Goal: Navigation & Orientation: Find specific page/section

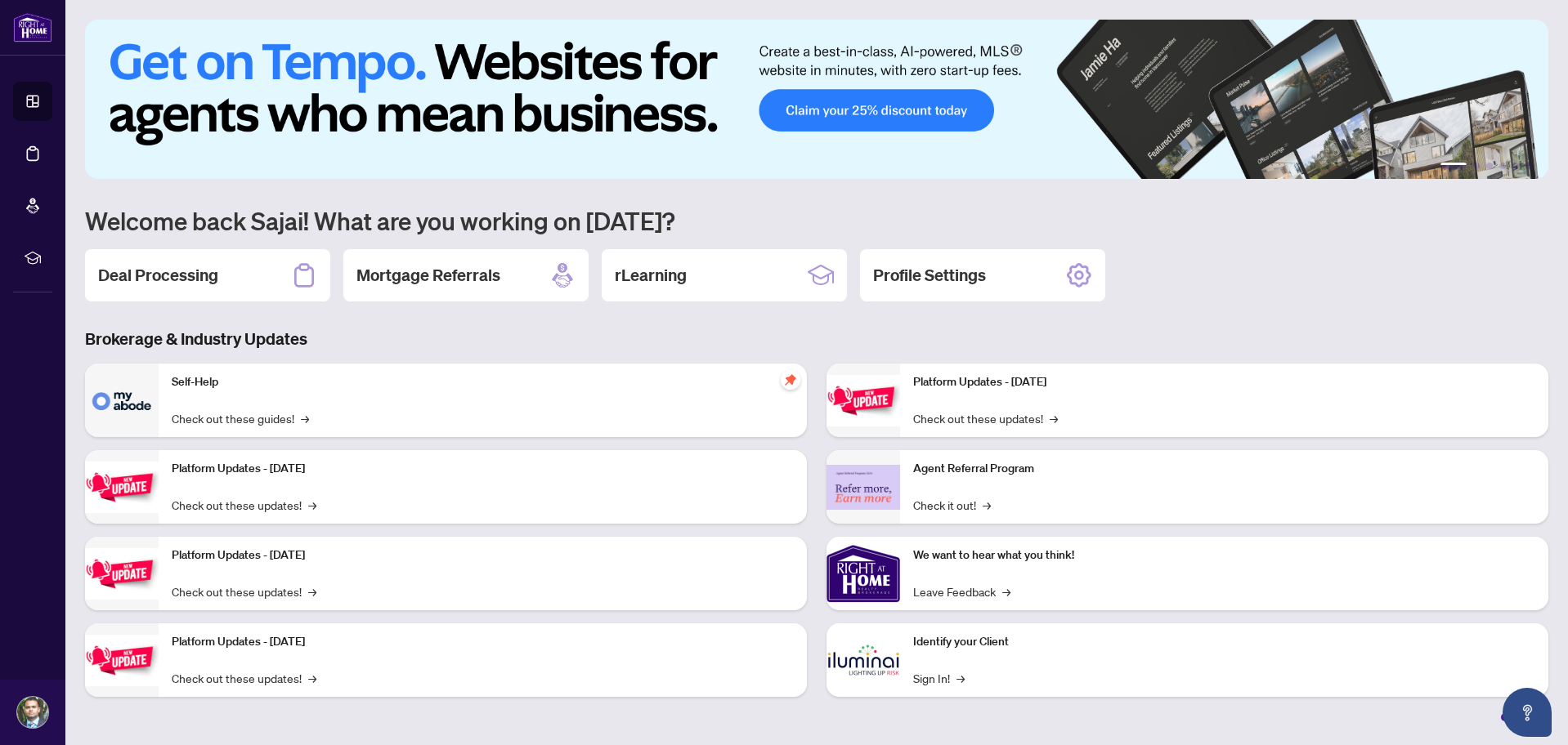
click at [934, 646] on p "Identify your Client" at bounding box center [1225, 642] width 622 height 18
click at [925, 683] on link "Sign In! →" at bounding box center [939, 678] width 51 height 18
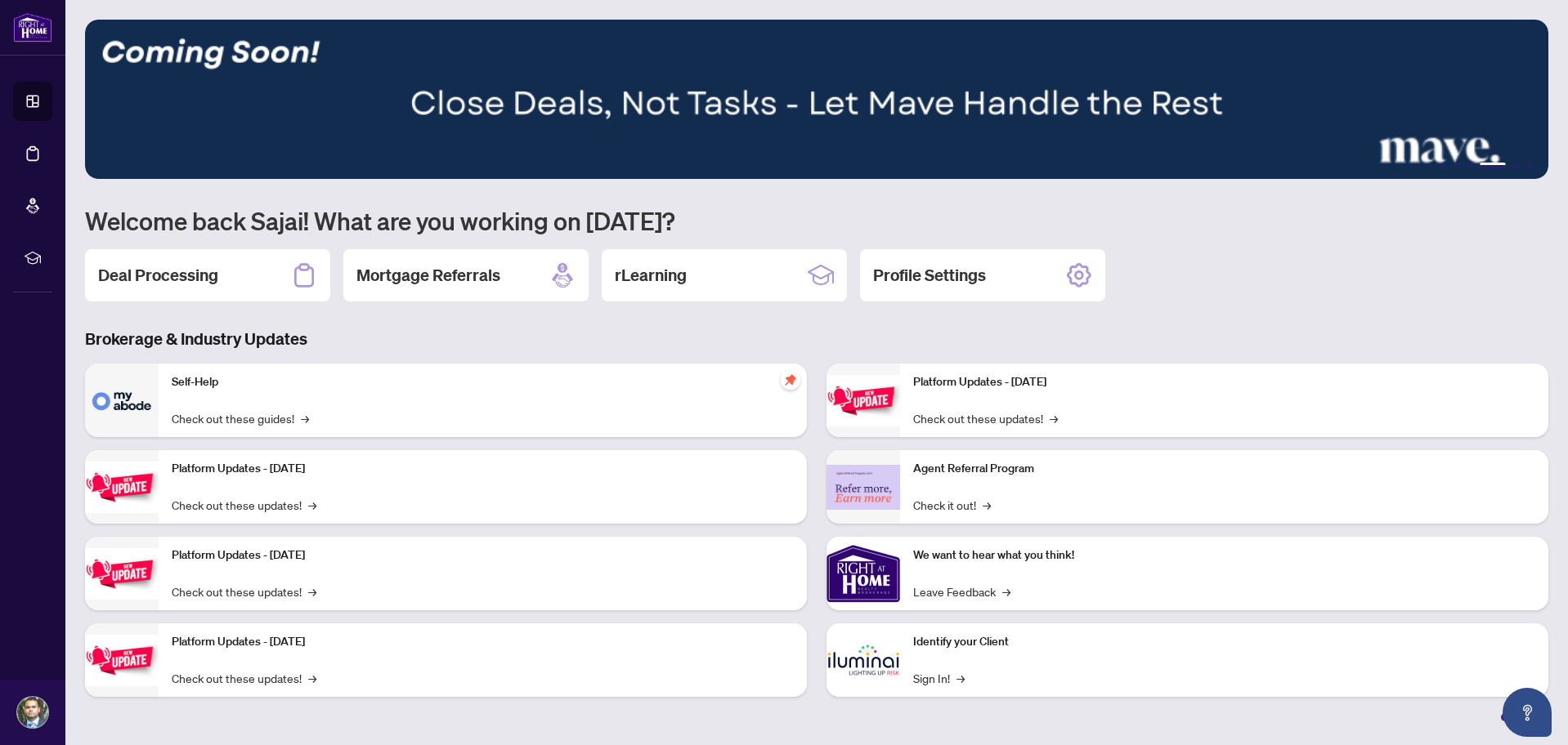
drag, startPoint x: 319, startPoint y: 407, endPoint x: 310, endPoint y: 417, distance: 13.5
click at [319, 409] on div "Self-Help Check out these guides! →" at bounding box center [483, 400] width 648 height 73
click at [298, 426] on link "Check out these guides! →" at bounding box center [241, 418] width 138 height 18
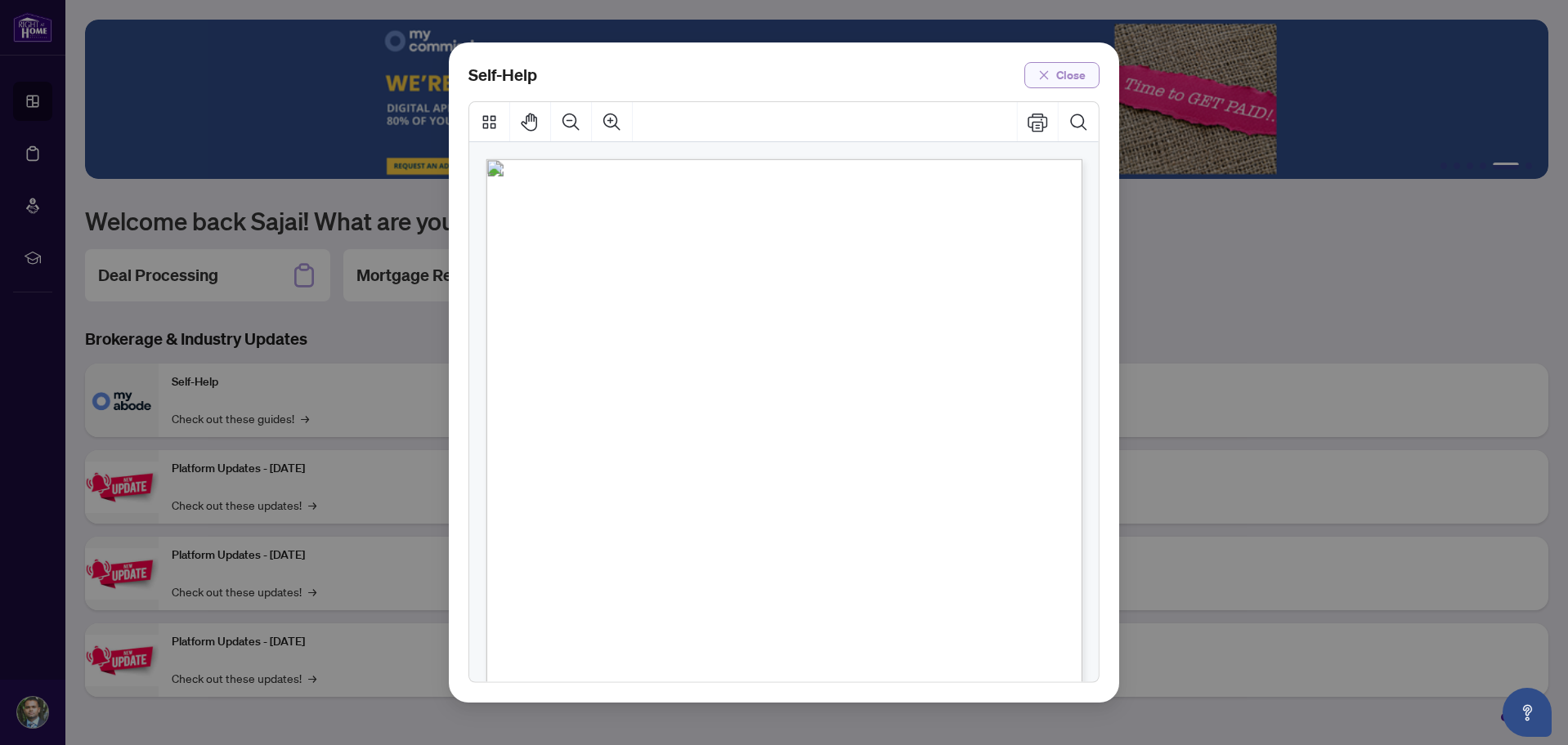
click at [1062, 72] on span "Close" at bounding box center [1070, 75] width 29 height 26
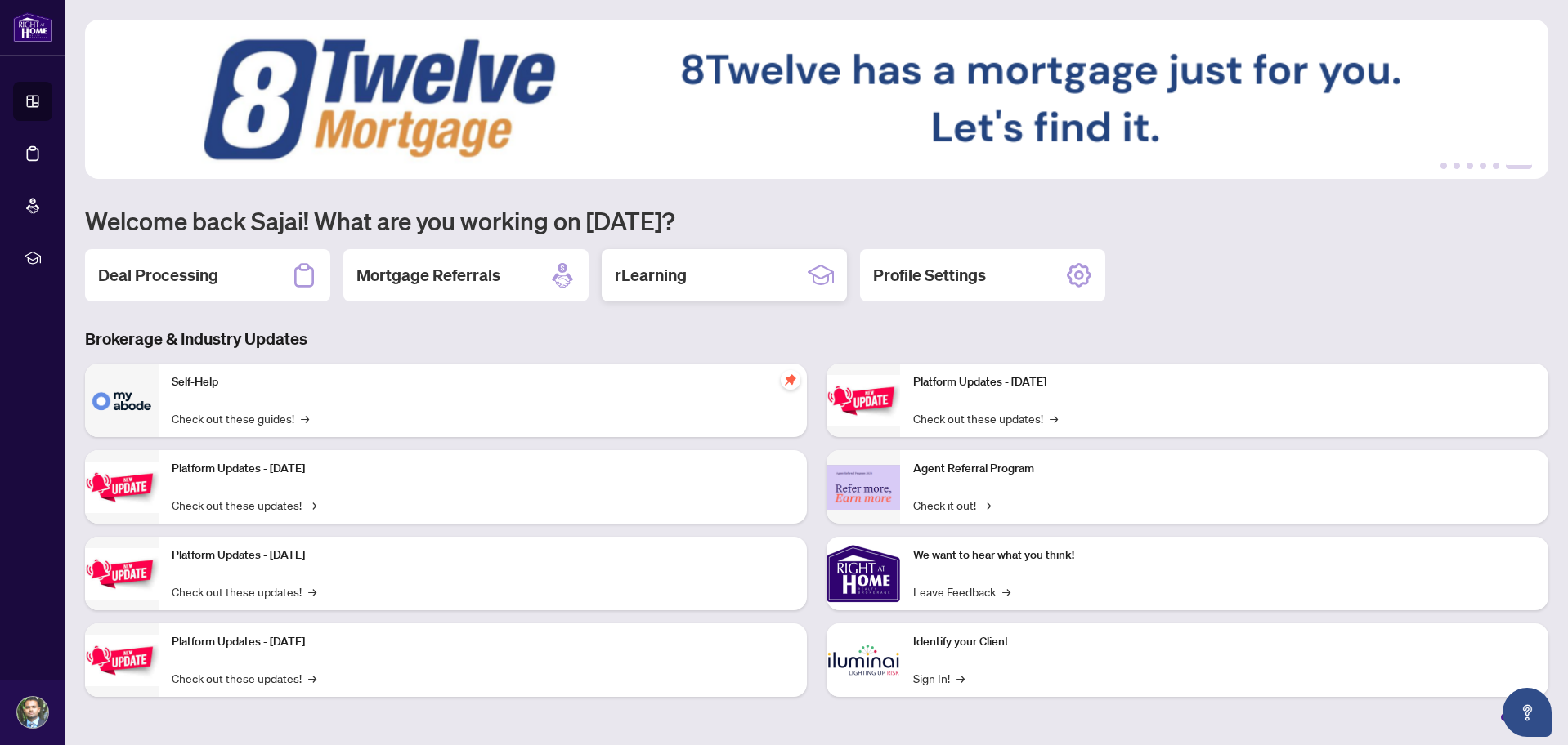
click at [633, 262] on div "rLearning" at bounding box center [723, 275] width 245 height 52
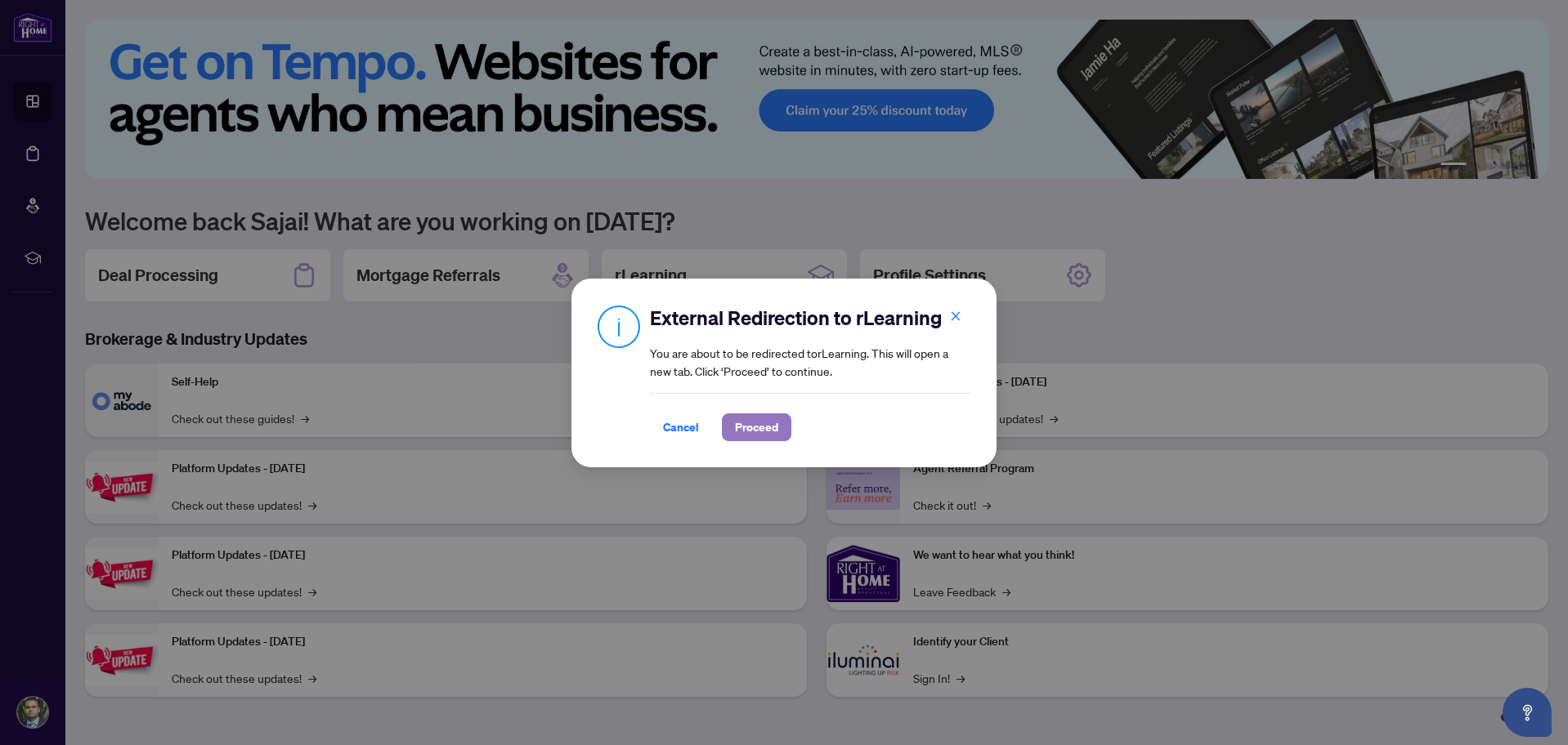
click at [759, 436] on span "Proceed" at bounding box center [756, 427] width 43 height 26
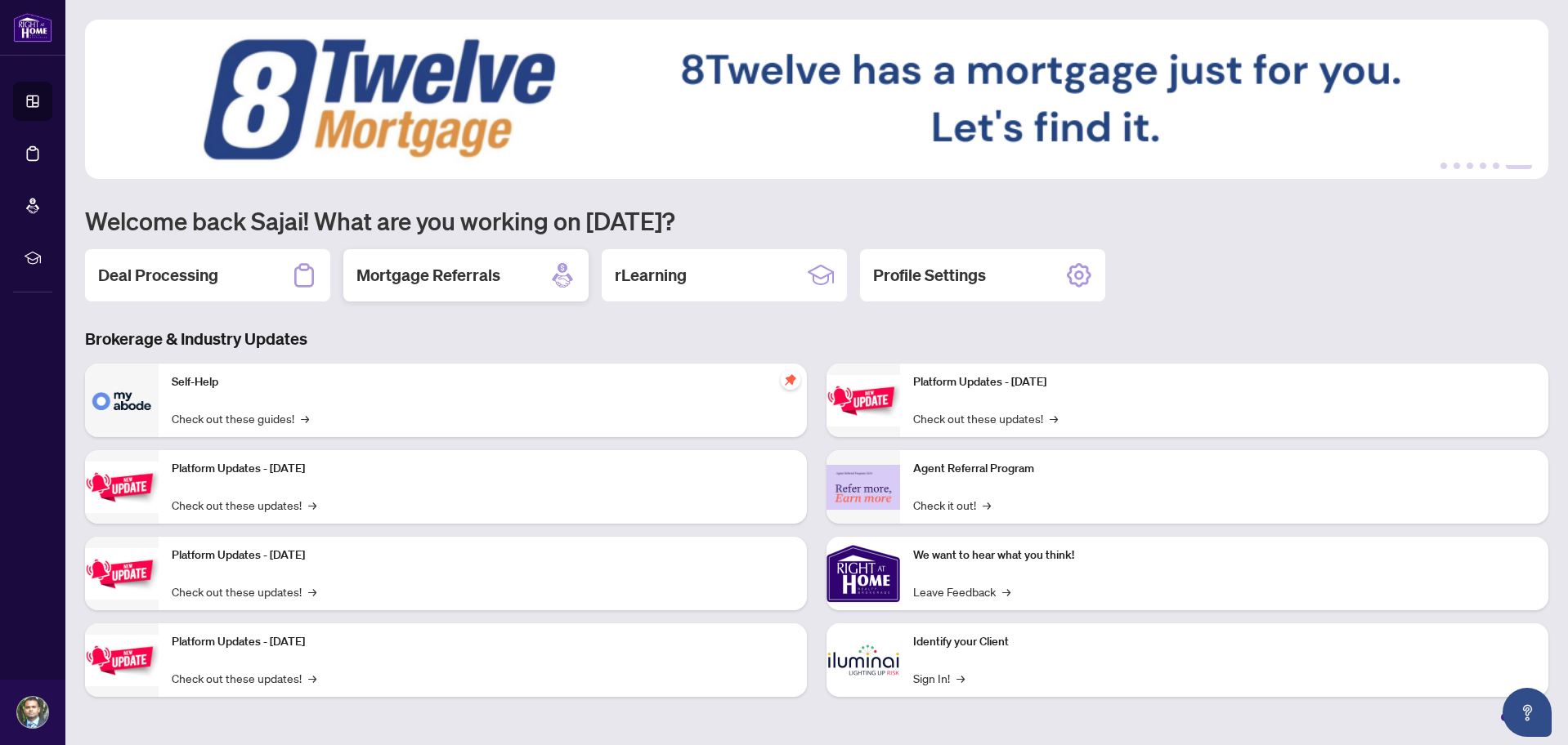
click at [483, 287] on div "Mortgage Referrals" at bounding box center [465, 275] width 245 height 52
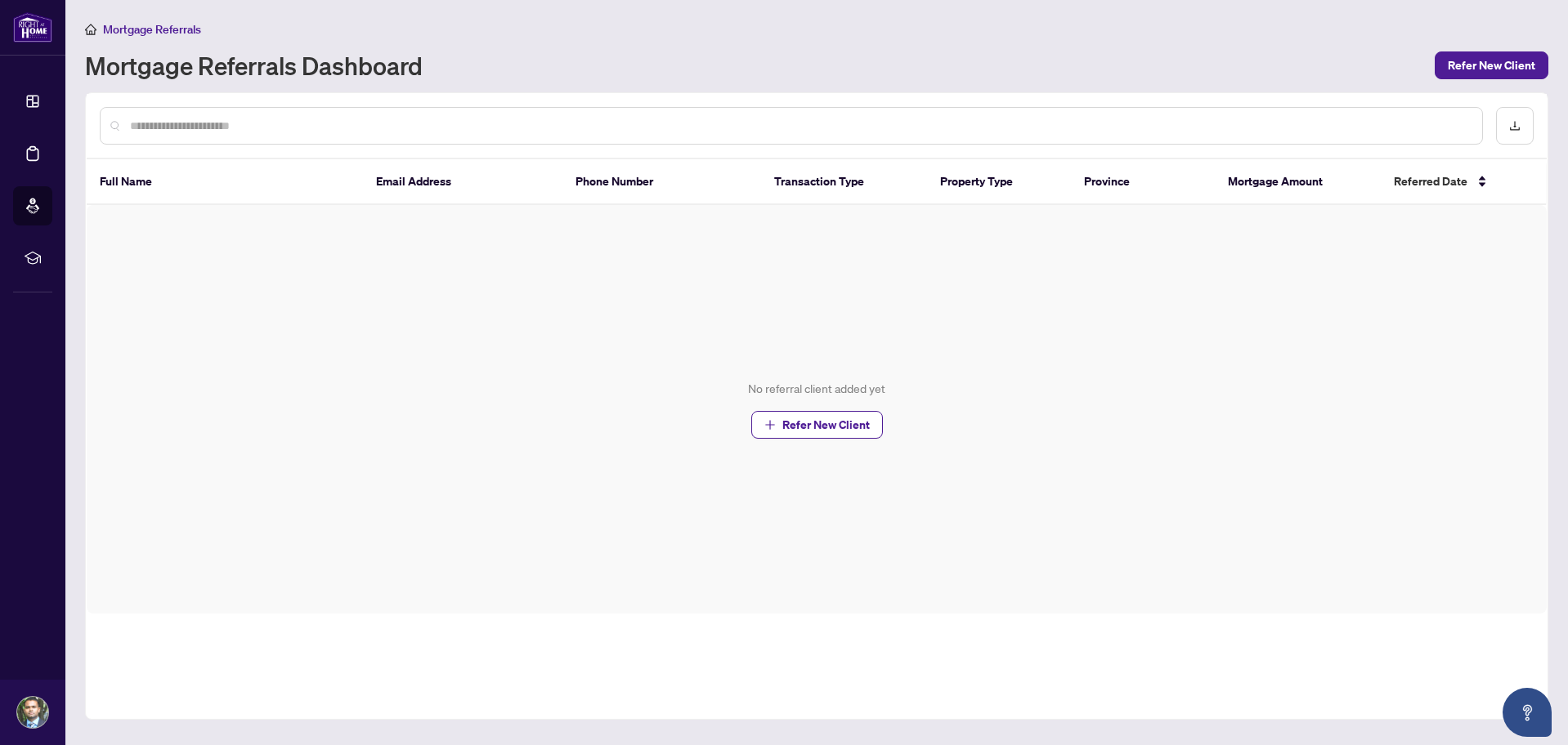
click at [419, 110] on div at bounding box center [791, 126] width 1383 height 38
